Goal: Use online tool/utility: Utilize a website feature to perform a specific function

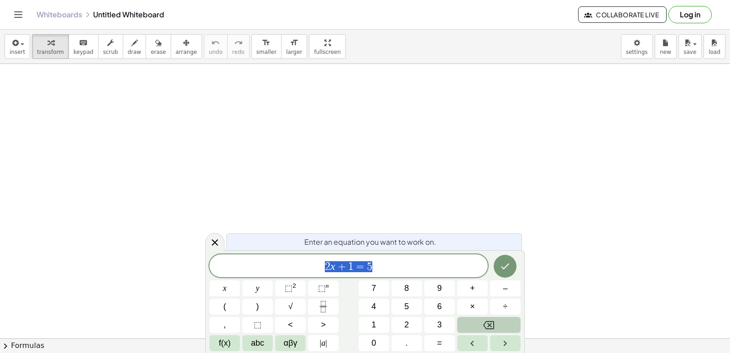
click at [483, 323] on icon "Backspace" at bounding box center [488, 324] width 11 height 11
click at [495, 318] on button "Backspace" at bounding box center [488, 325] width 63 height 16
click at [640, 49] on body "Graspable Math Activities Get Started Activity Bank Assigned Work Classes White…" at bounding box center [365, 176] width 730 height 353
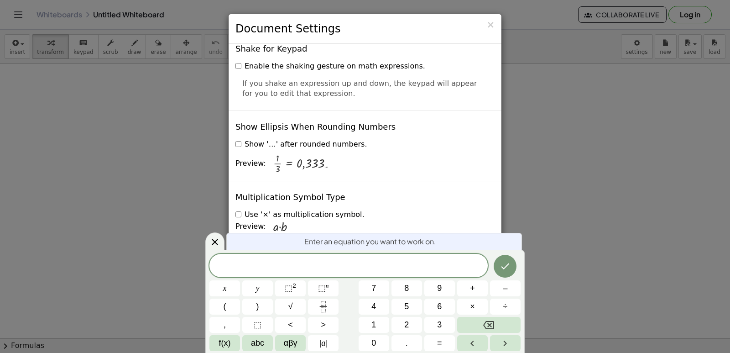
scroll to position [2191, 0]
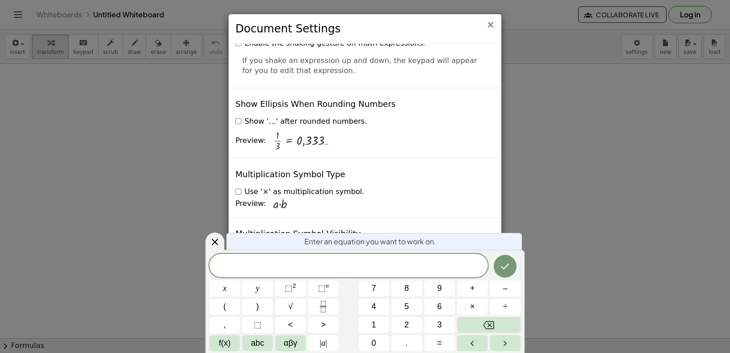
click at [490, 23] on span "×" at bounding box center [491, 24] width 8 height 11
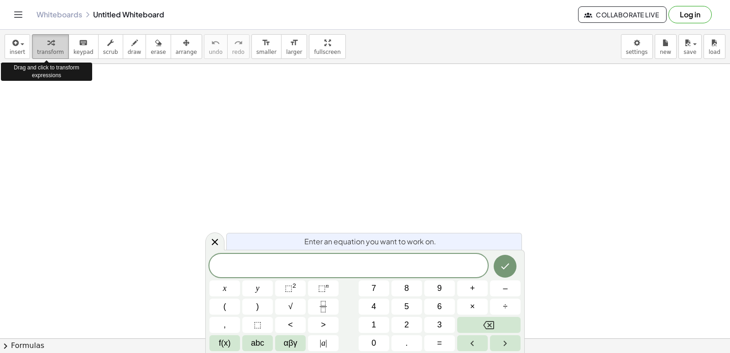
click at [47, 47] on icon "button" at bounding box center [50, 42] width 6 height 11
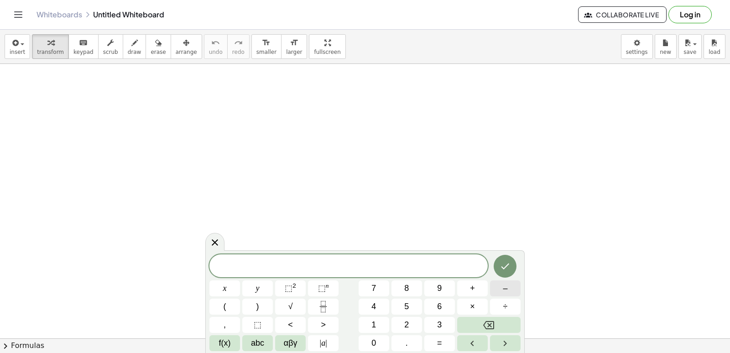
click at [512, 288] on button "–" at bounding box center [505, 288] width 31 height 16
click at [374, 319] on span "1" at bounding box center [374, 325] width 5 height 12
click at [441, 299] on button "6" at bounding box center [439, 307] width 31 height 16
click at [517, 267] on div at bounding box center [505, 266] width 31 height 24
click at [507, 268] on icon "Done" at bounding box center [505, 266] width 11 height 11
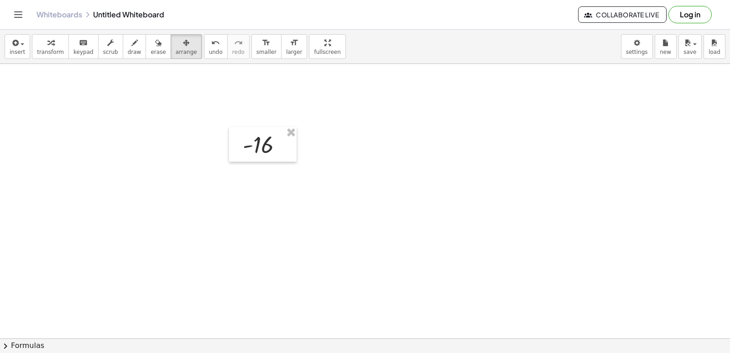
drag, startPoint x: 168, startPoint y: 37, endPoint x: 214, endPoint y: 100, distance: 76.8
click at [183, 42] on icon "button" at bounding box center [186, 42] width 6 height 11
drag, startPoint x: 271, startPoint y: 153, endPoint x: 66, endPoint y: 100, distance: 212.3
click at [66, 100] on div at bounding box center [60, 92] width 68 height 35
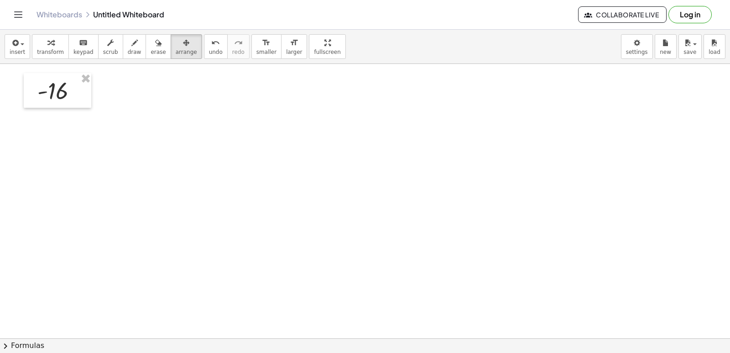
click at [176, 44] on div "button" at bounding box center [186, 42] width 21 height 11
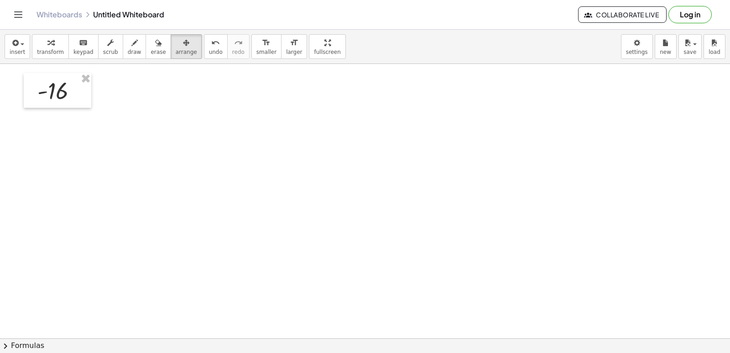
drag, startPoint x: 216, startPoint y: 81, endPoint x: 206, endPoint y: 89, distance: 12.7
drag, startPoint x: 128, startPoint y: 116, endPoint x: 0, endPoint y: 56, distance: 141.7
click at [85, 89] on div at bounding box center [58, 90] width 68 height 35
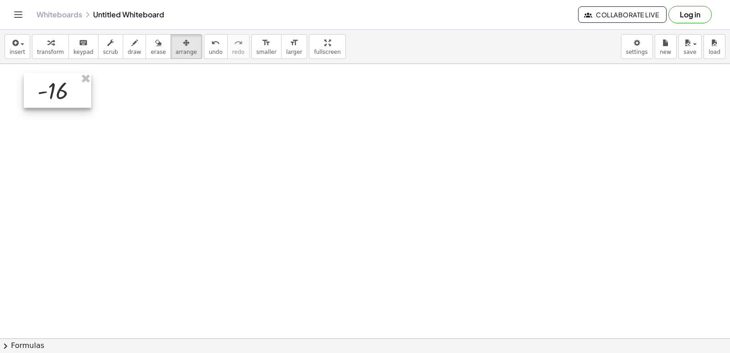
click at [81, 95] on div at bounding box center [58, 90] width 68 height 35
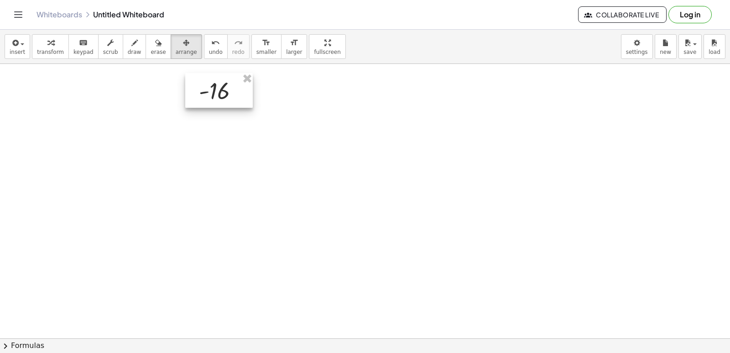
drag, startPoint x: 81, startPoint y: 95, endPoint x: 242, endPoint y: 95, distance: 161.6
click at [242, 95] on div at bounding box center [219, 90] width 68 height 35
drag, startPoint x: 143, startPoint y: 45, endPoint x: 147, endPoint y: 58, distance: 14.2
click at [155, 45] on icon "button" at bounding box center [158, 42] width 6 height 11
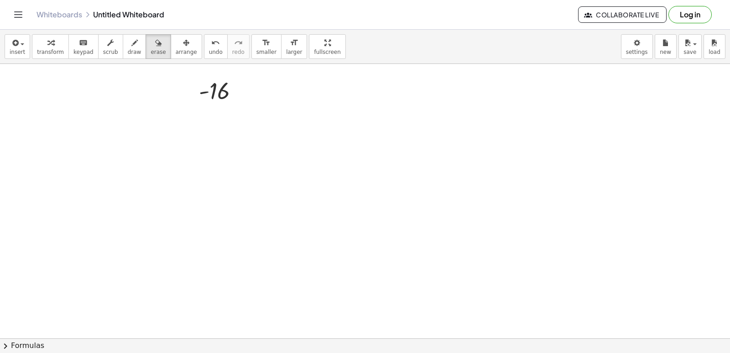
drag, startPoint x: 229, startPoint y: 45, endPoint x: 227, endPoint y: 72, distance: 27.0
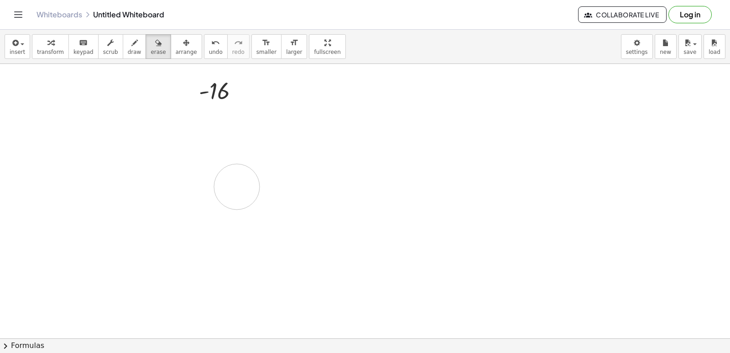
drag, startPoint x: 486, startPoint y: 95, endPoint x: 227, endPoint y: 168, distance: 269.3
click at [176, 40] on div "button" at bounding box center [186, 42] width 21 height 11
drag, startPoint x: 524, startPoint y: 233, endPoint x: 518, endPoint y: 202, distance: 31.2
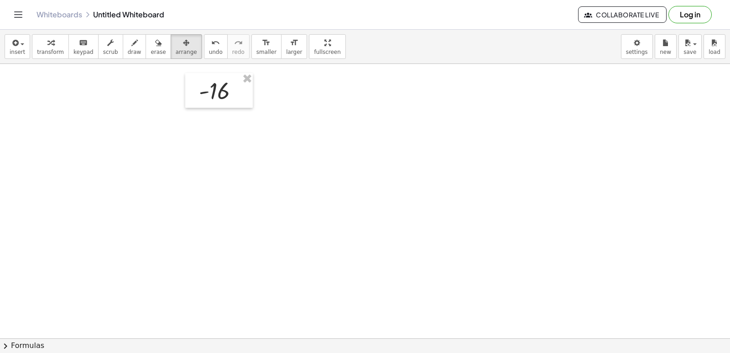
drag, startPoint x: 452, startPoint y: 247, endPoint x: 445, endPoint y: 255, distance: 10.0
drag, startPoint x: 445, startPoint y: 255, endPoint x: 440, endPoint y: 252, distance: 5.1
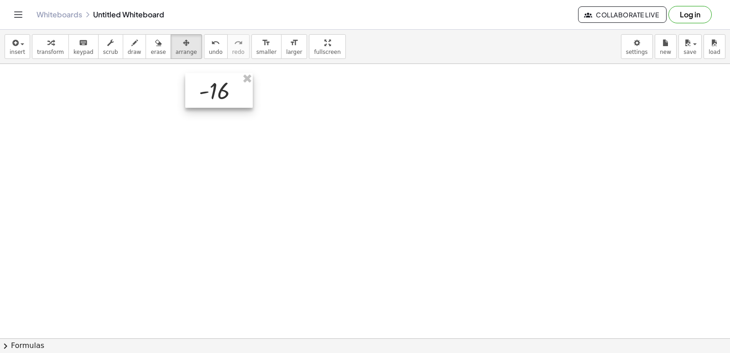
drag, startPoint x: 246, startPoint y: 76, endPoint x: 245, endPoint y: 72, distance: 4.6
drag, startPoint x: 247, startPoint y: 187, endPoint x: 37, endPoint y: 137, distance: 215.3
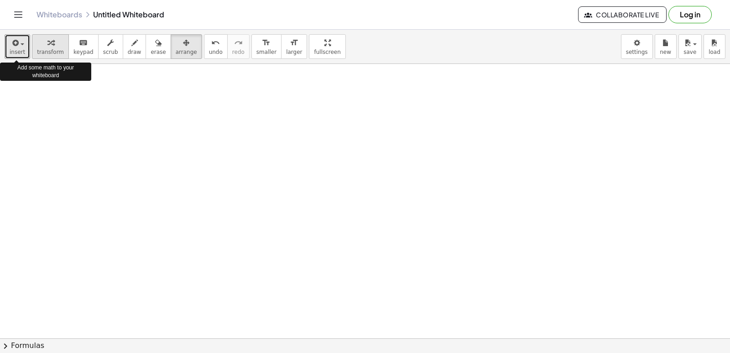
drag, startPoint x: 25, startPoint y: 48, endPoint x: 36, endPoint y: 53, distance: 11.6
click at [26, 49] on button "insert" at bounding box center [18, 46] width 26 height 25
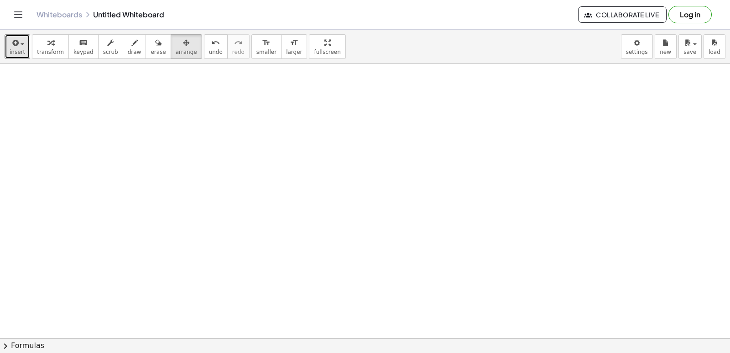
drag, startPoint x: 230, startPoint y: 197, endPoint x: 400, endPoint y: 228, distance: 173.6
drag, startPoint x: 408, startPoint y: 216, endPoint x: 419, endPoint y: 183, distance: 34.2
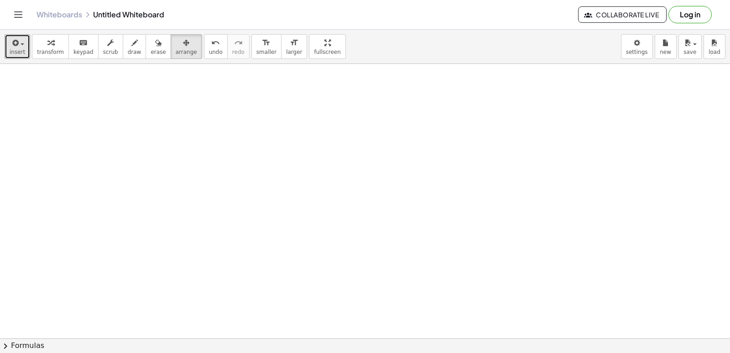
drag, startPoint x: 423, startPoint y: 169, endPoint x: 428, endPoint y: 147, distance: 22.5
drag, startPoint x: 428, startPoint y: 147, endPoint x: 430, endPoint y: 156, distance: 8.9
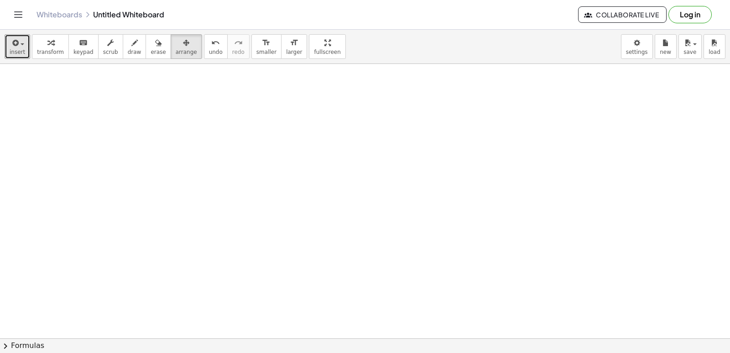
drag, startPoint x: 127, startPoint y: 50, endPoint x: 132, endPoint y: 50, distance: 5.0
click at [131, 50] on button "draw" at bounding box center [135, 46] width 24 height 25
drag, startPoint x: 141, startPoint y: 45, endPoint x: 147, endPoint y: 45, distance: 5.9
click at [151, 45] on div "button" at bounding box center [158, 42] width 15 height 11
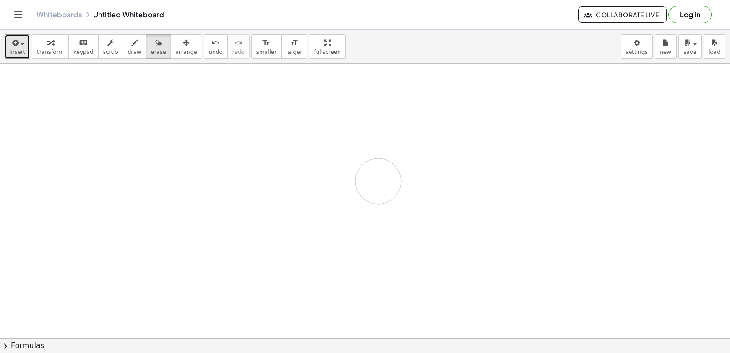
drag, startPoint x: 184, startPoint y: 280, endPoint x: 382, endPoint y: 148, distance: 238.1
drag, startPoint x: 382, startPoint y: 148, endPoint x: 411, endPoint y: 91, distance: 63.9
drag, startPoint x: 374, startPoint y: 133, endPoint x: 475, endPoint y: 272, distance: 171.2
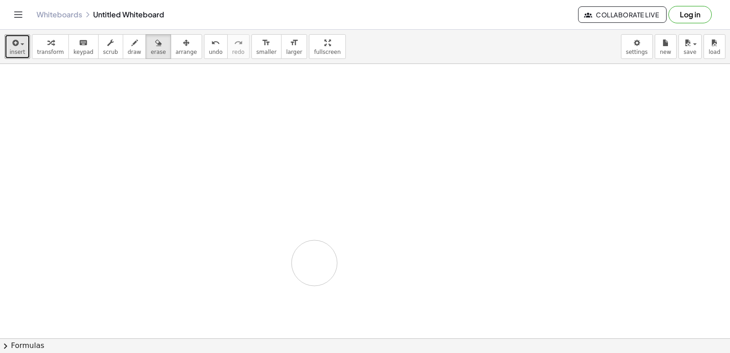
drag, startPoint x: 549, startPoint y: 167, endPoint x: 543, endPoint y: 181, distance: 14.7
drag, startPoint x: 543, startPoint y: 181, endPoint x: 558, endPoint y: 102, distance: 80.4
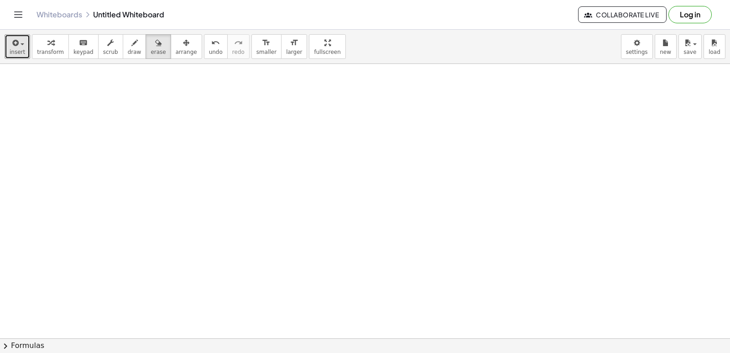
drag, startPoint x: 74, startPoint y: 47, endPoint x: 255, endPoint y: 188, distance: 229.5
click at [79, 47] on icon "keyboard" at bounding box center [83, 42] width 9 height 11
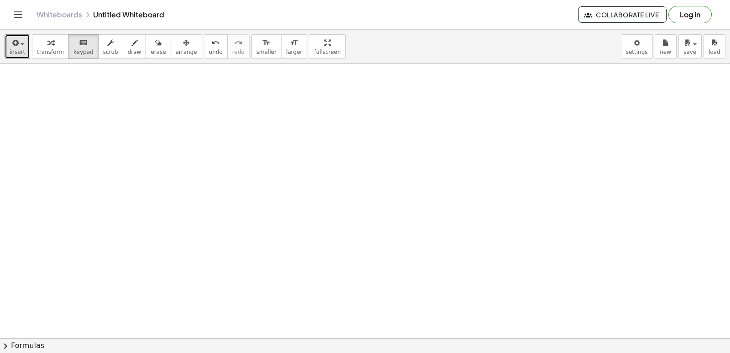
drag, startPoint x: 319, startPoint y: 221, endPoint x: 328, endPoint y: 208, distance: 16.2
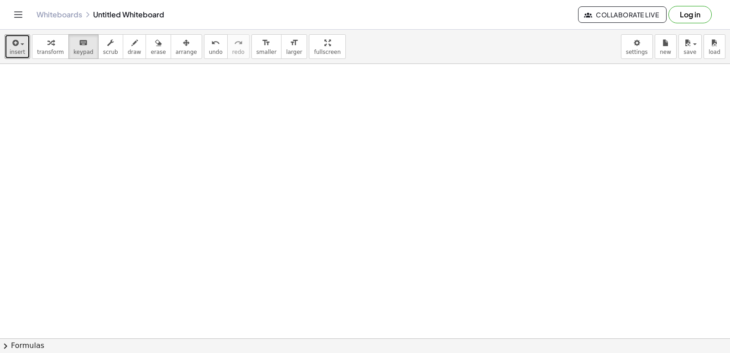
drag, startPoint x: 332, startPoint y: 204, endPoint x: 284, endPoint y: 121, distance: 95.9
drag, startPoint x: 16, startPoint y: 38, endPoint x: 22, endPoint y: 43, distance: 8.1
click at [21, 42] on div "button" at bounding box center [18, 42] width 16 height 11
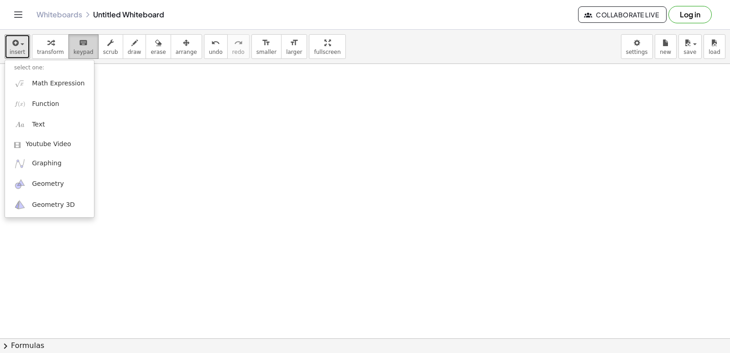
drag, startPoint x: 119, startPoint y: 77, endPoint x: 76, endPoint y: 58, distance: 47.0
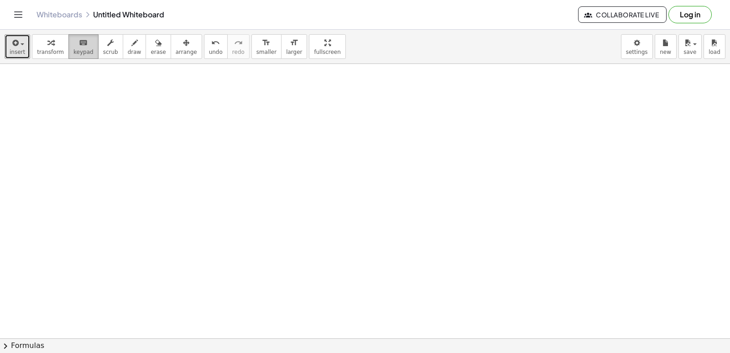
click at [83, 47] on div "keyboard" at bounding box center [83, 42] width 20 height 11
drag, startPoint x: 304, startPoint y: 275, endPoint x: 307, endPoint y: 267, distance: 8.7
